Goal: Find specific page/section

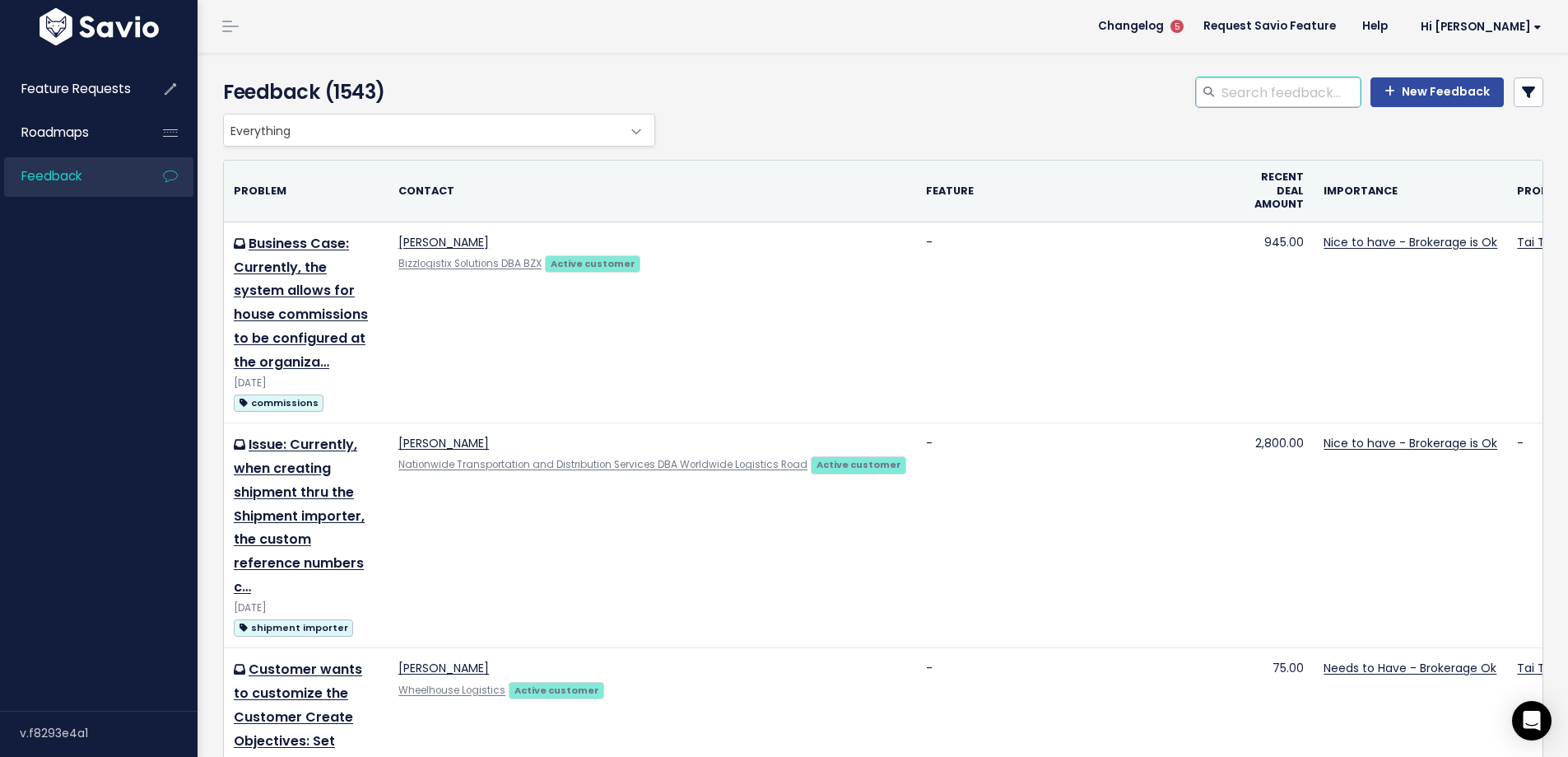
click at [1285, 98] on input "search" at bounding box center [1290, 92] width 140 height 30
type input "r"
type input "unique reference field"
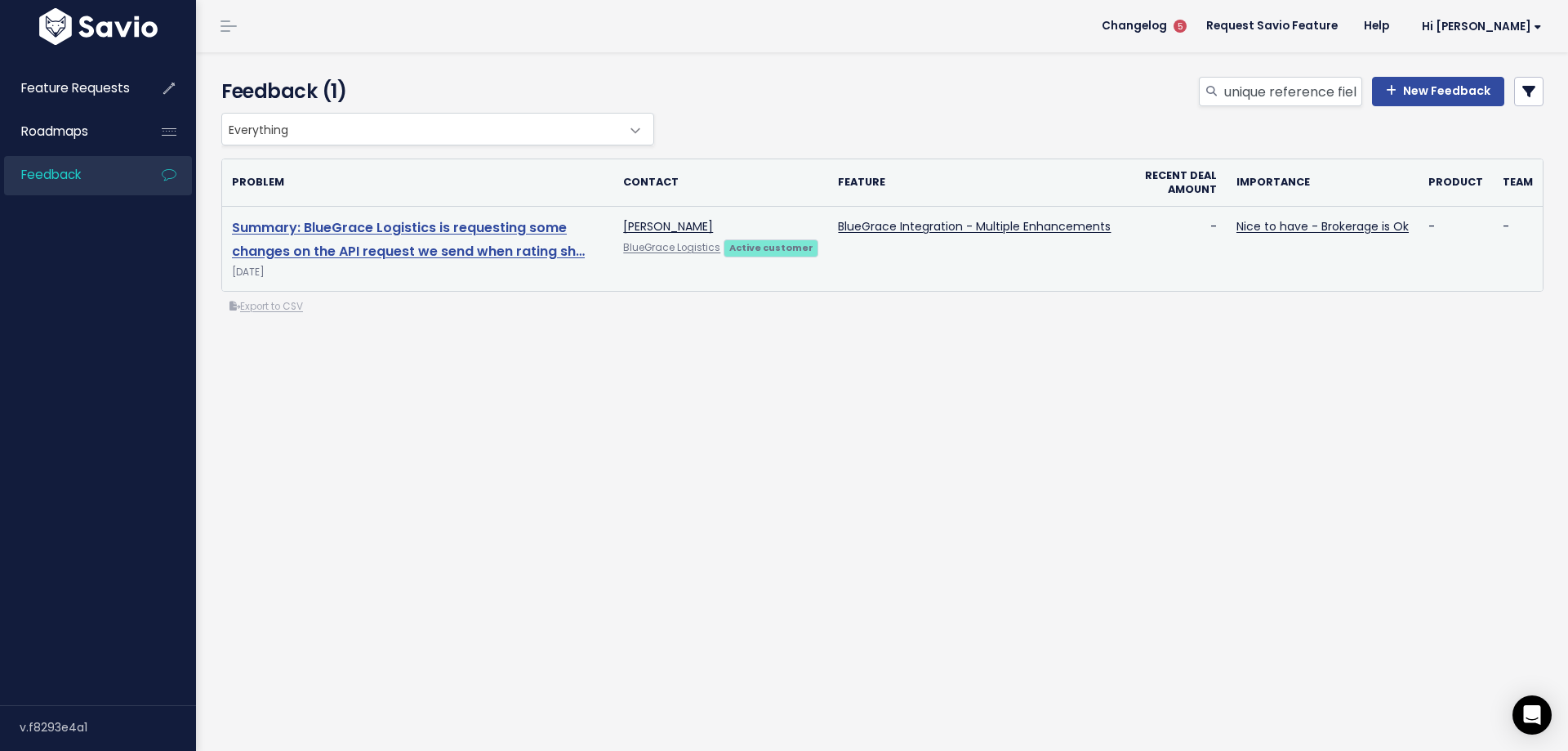
click at [403, 255] on link "Summary: BlueGrace Logistics is requesting some changes on the API request we s…" at bounding box center [408, 239] width 353 height 43
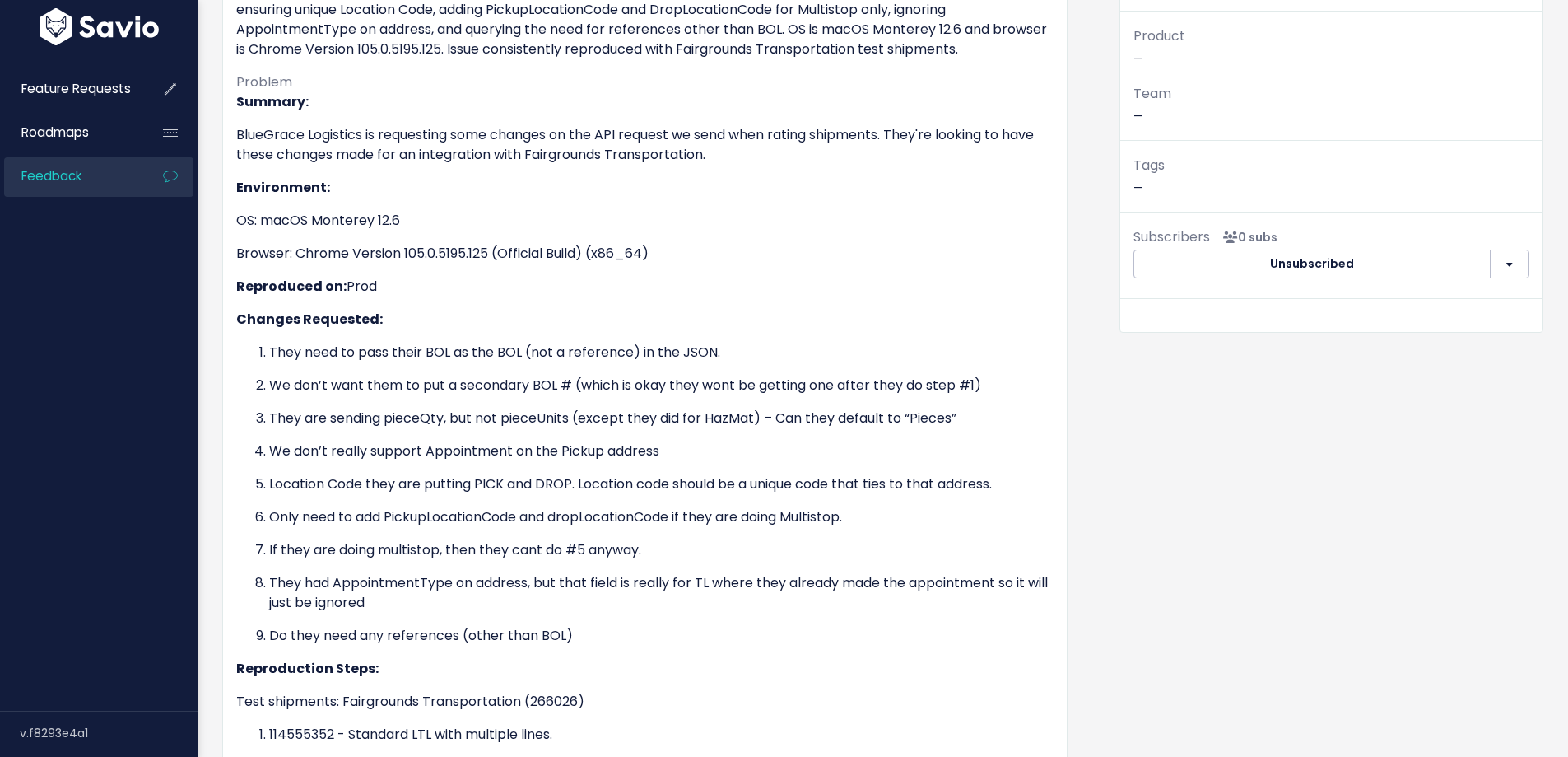
scroll to position [329, 0]
